Goal: Task Accomplishment & Management: Use online tool/utility

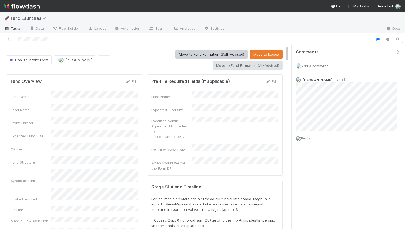
scroll to position [109, 267]
click at [105, 25] on link "Layout" at bounding box center [97, 29] width 27 height 9
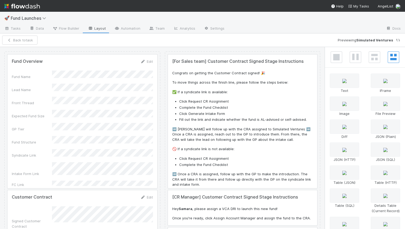
scroll to position [109, 301]
click at [66, 30] on span "Flow Builder" at bounding box center [65, 28] width 27 height 5
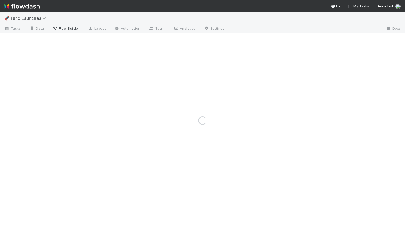
click at [39, 25] on div "Loading..." at bounding box center [202, 121] width 405 height 218
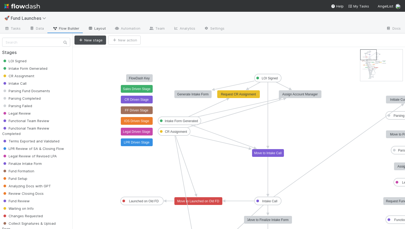
click at [97, 29] on link "Layout" at bounding box center [97, 29] width 27 height 9
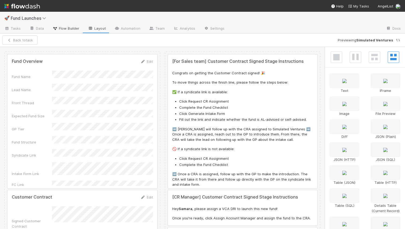
click at [70, 31] on link "Flow Builder" at bounding box center [65, 29] width 35 height 9
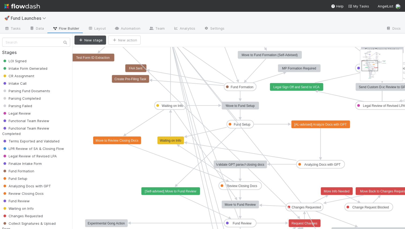
drag, startPoint x: 372, startPoint y: 59, endPoint x: 373, endPoint y: 70, distance: 11.3
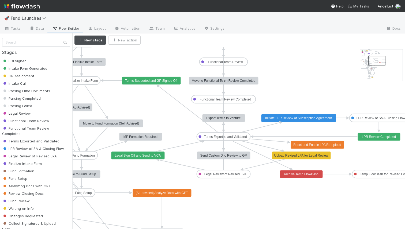
drag, startPoint x: 369, startPoint y: 66, endPoint x: 377, endPoint y: 62, distance: 8.8
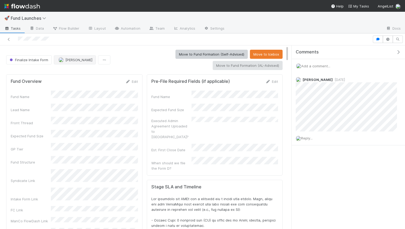
scroll to position [109, 267]
click at [40, 58] on span "Finalize Intake Form" at bounding box center [29, 60] width 40 height 4
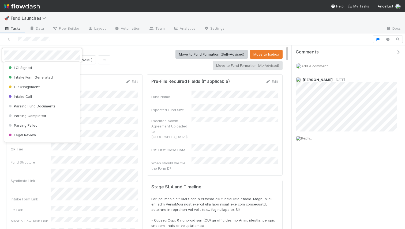
scroll to position [59, 0]
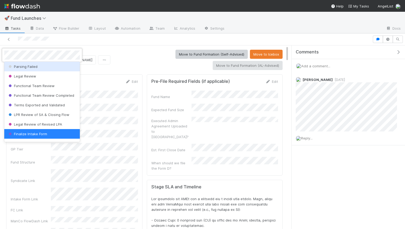
click at [102, 40] on div at bounding box center [202, 114] width 405 height 229
